Goal: Task Accomplishment & Management: Manage account settings

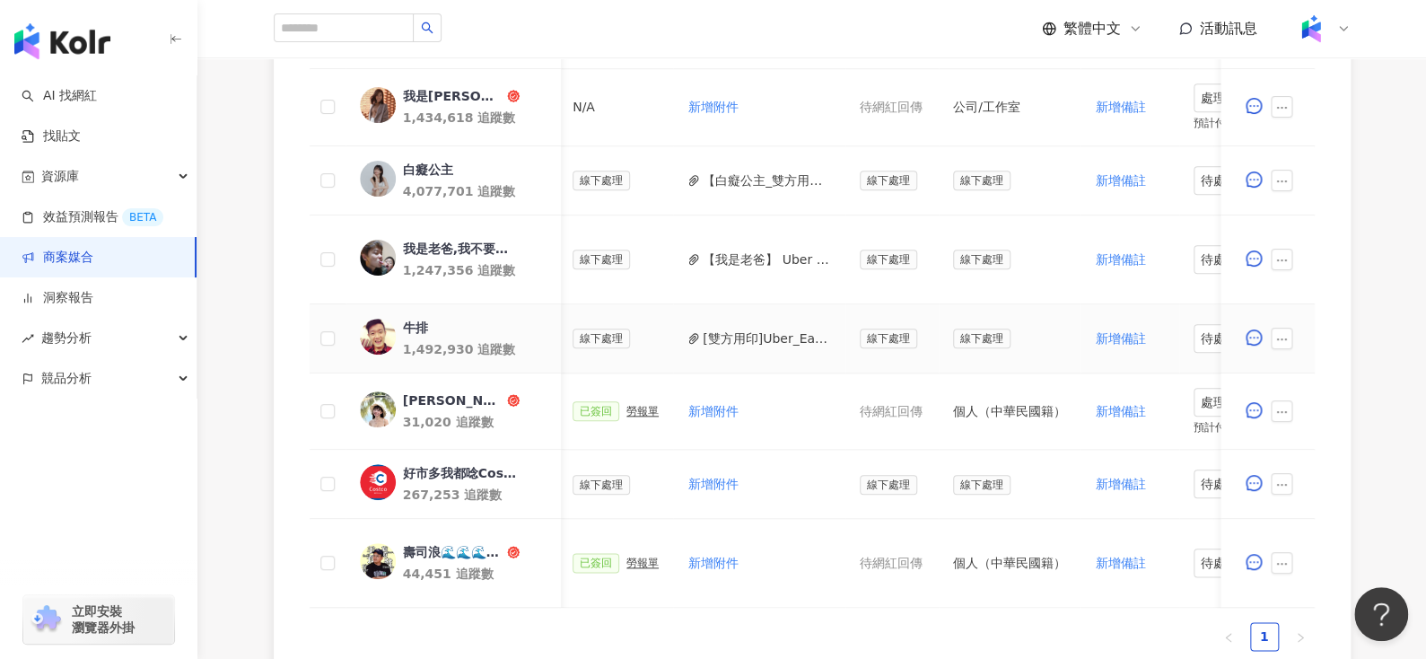
scroll to position [0, 697]
click at [743, 331] on button "[雙方用印]Uber_Eats限動_X_牛排_合約.pdf" at bounding box center [768, 338] width 128 height 20
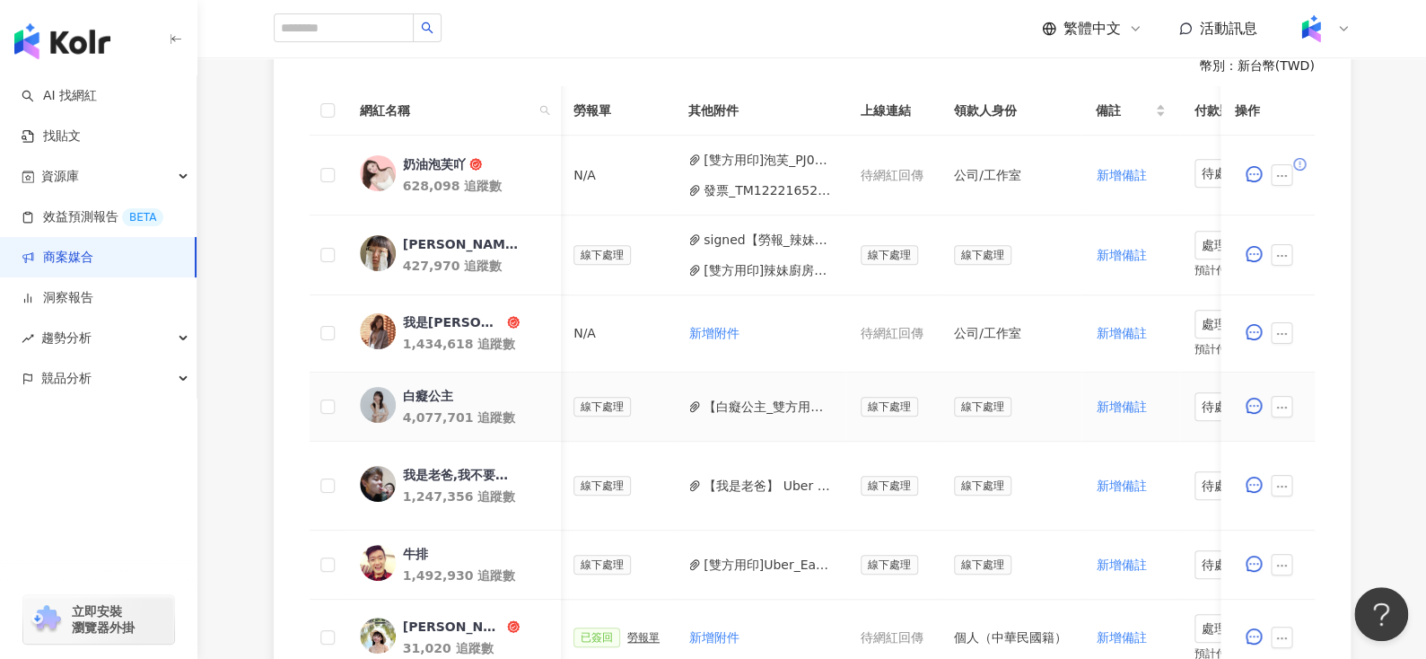
scroll to position [529, 0]
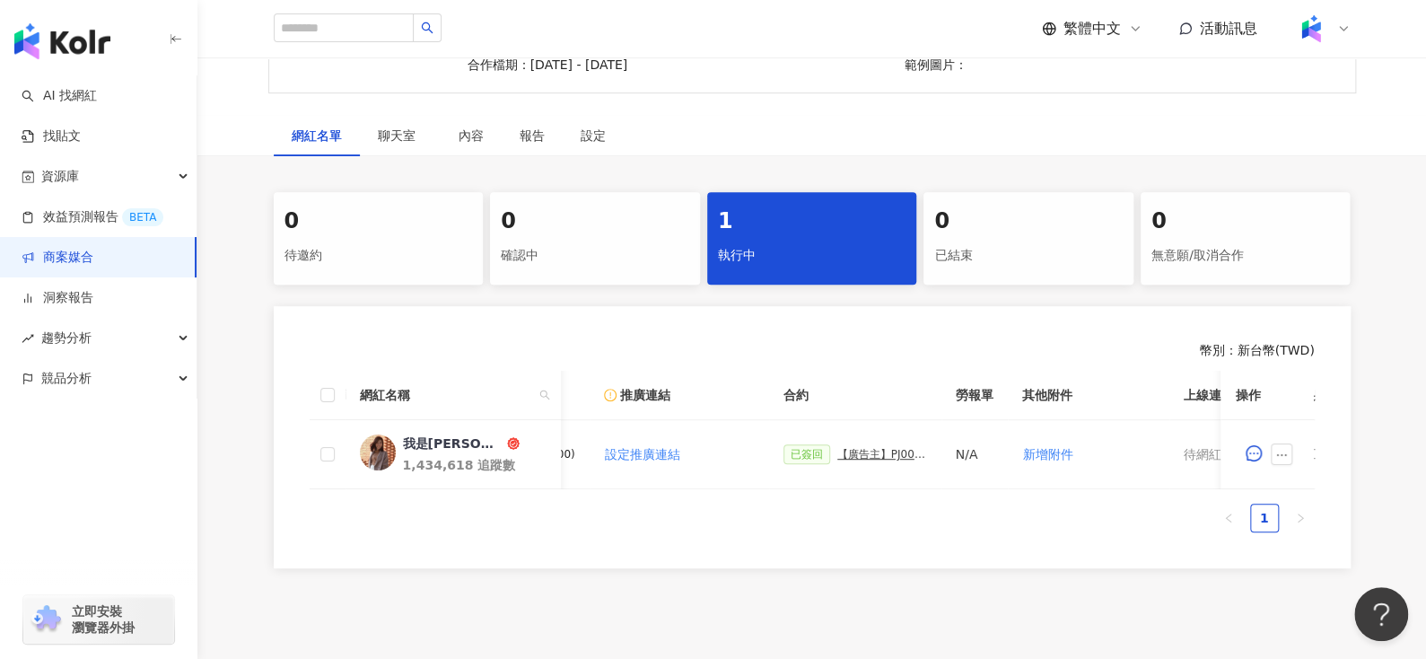
scroll to position [0, 286]
click at [845, 453] on div "【廣告主】PJ0001676 Uber Eats_Costco_202509_KOL&Buzz_活動確認單" at bounding box center [881, 454] width 90 height 13
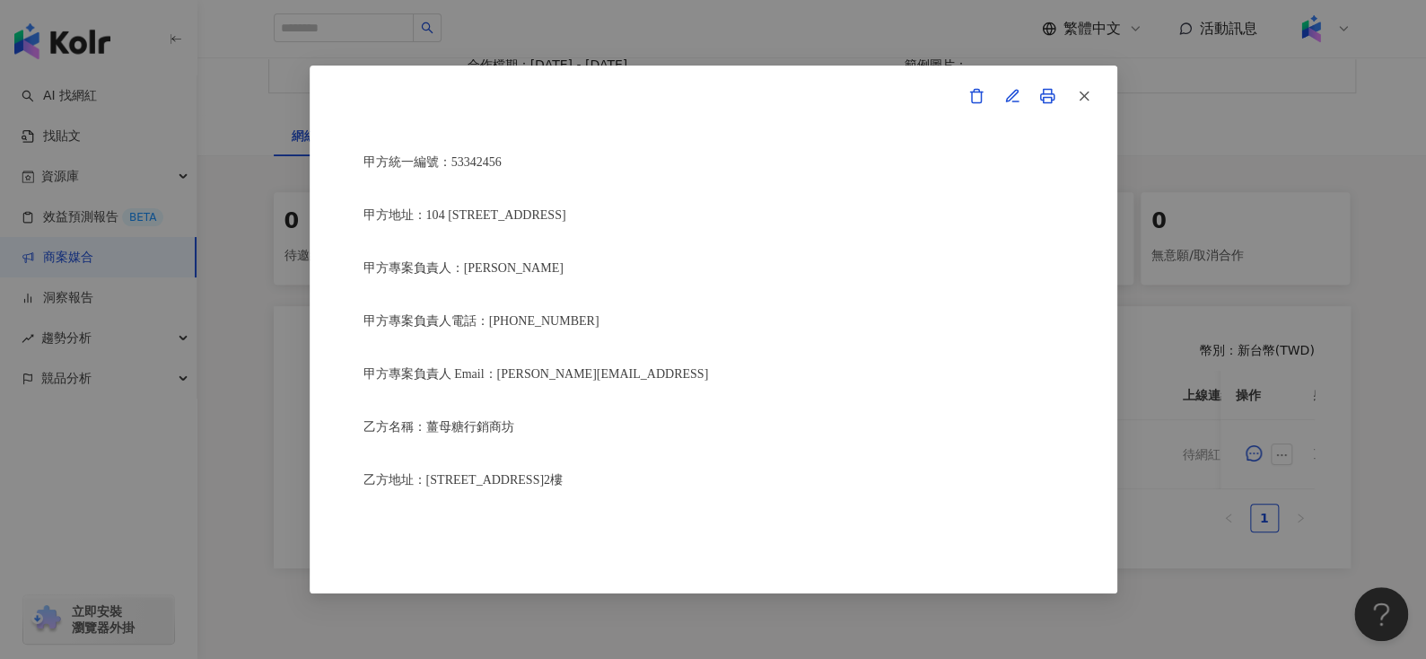
scroll to position [385, 0]
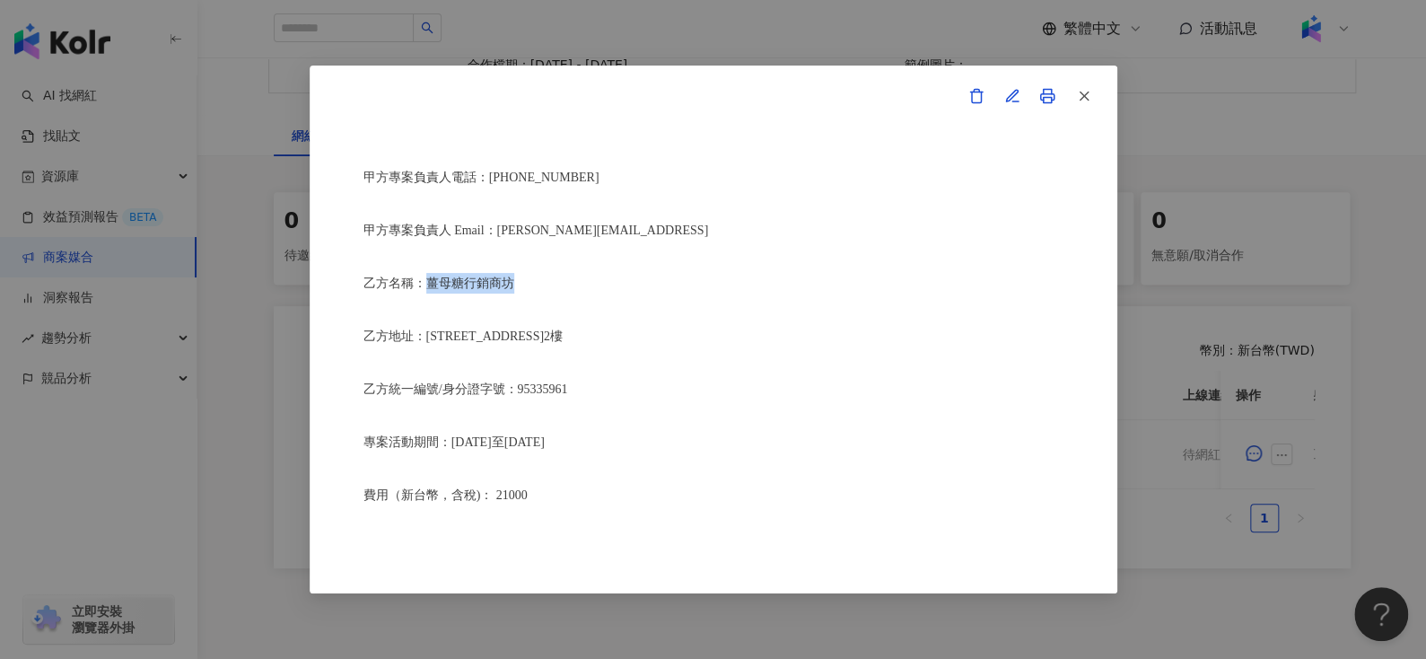
drag, startPoint x: 424, startPoint y: 275, endPoint x: 578, endPoint y: 277, distance: 153.5
click at [578, 277] on p "乙方名稱：薑母糖行銷商坊" at bounding box center [713, 283] width 700 height 21
copy span "薑母糖行銷商坊"
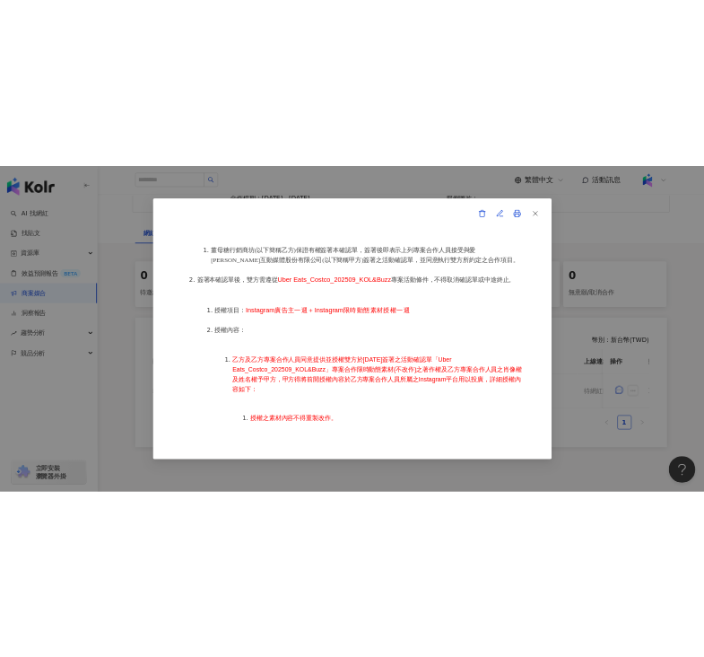
scroll to position [847, 0]
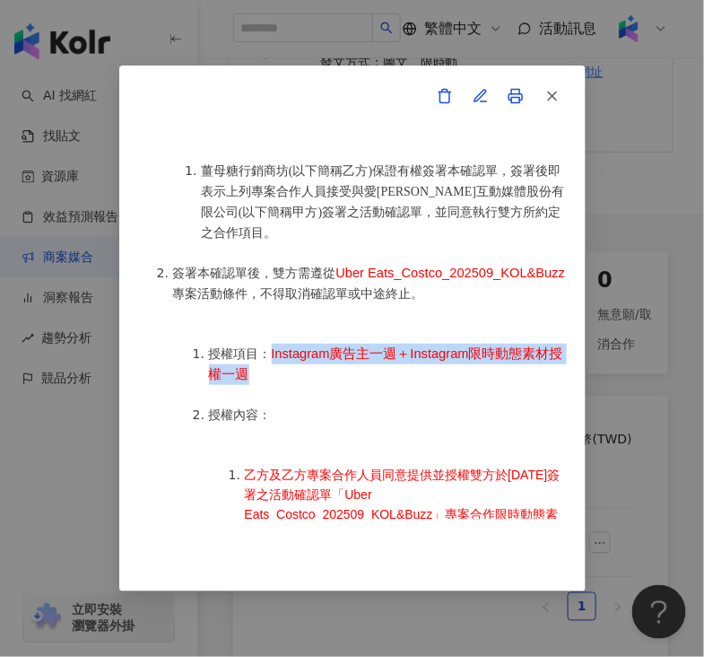
drag, startPoint x: 272, startPoint y: 366, endPoint x: 295, endPoint y: 380, distance: 27.4
click at [295, 380] on li "授權項目： Instagram廣告主一週＋Instagram限時動態素材授權一週" at bounding box center [388, 364] width 359 height 41
copy span "Instagram廣告主一週＋Instagram限時動態素材授權一週"
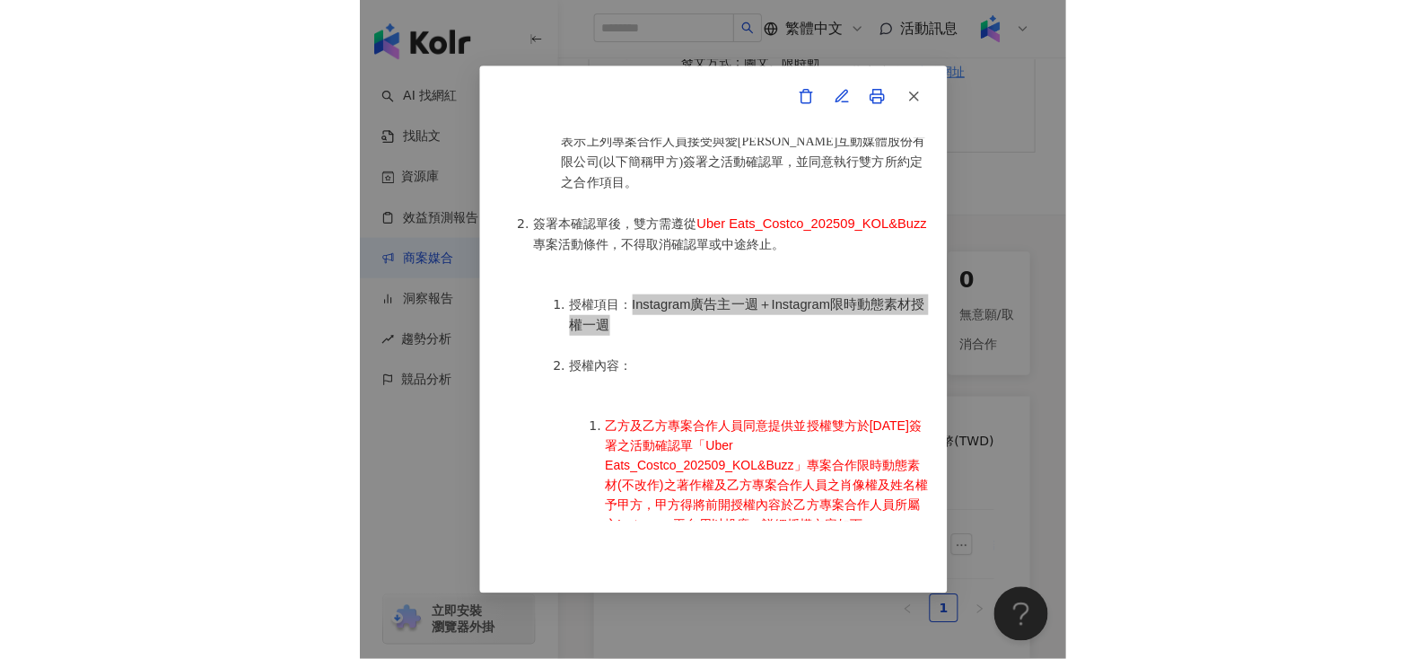
scroll to position [698, 0]
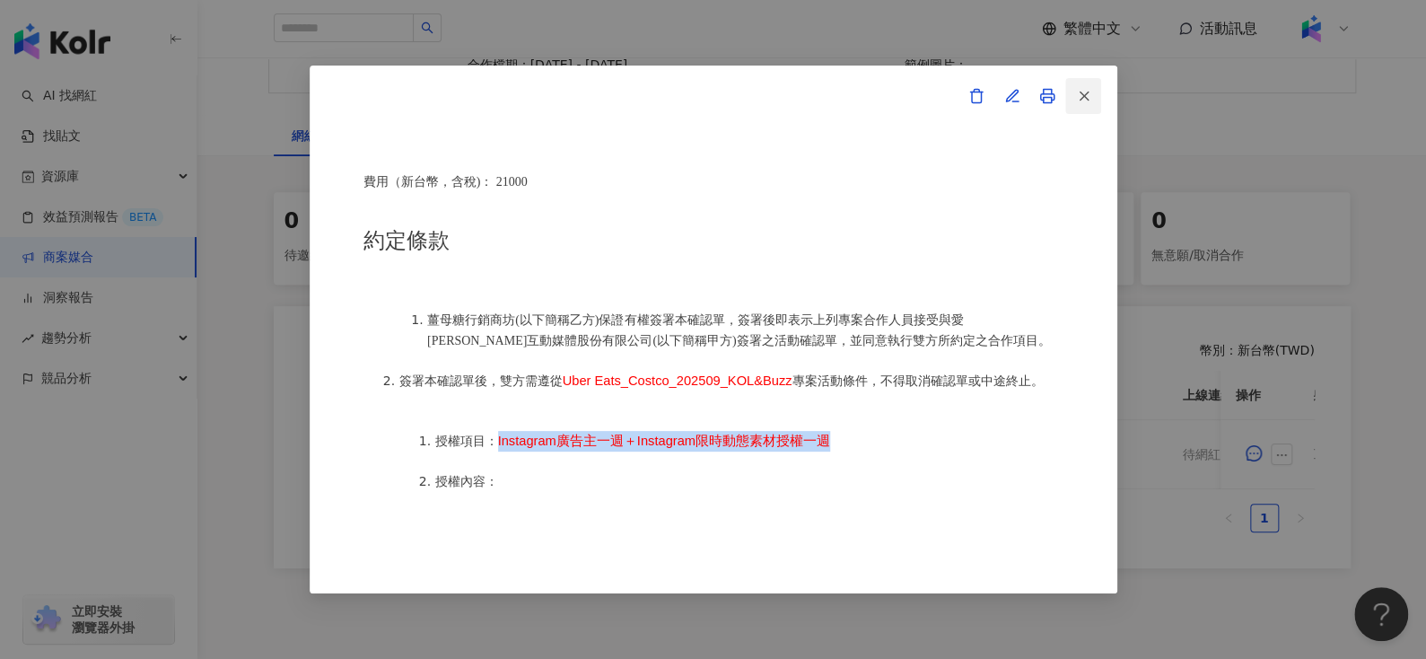
click at [1090, 97] on button "button" at bounding box center [1083, 96] width 36 height 36
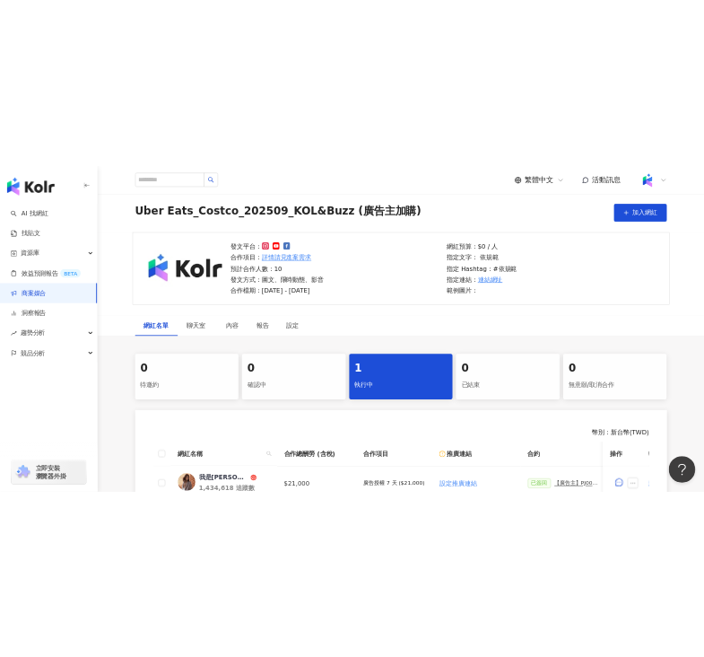
scroll to position [57, 0]
